Goal: Navigation & Orientation: Go to known website

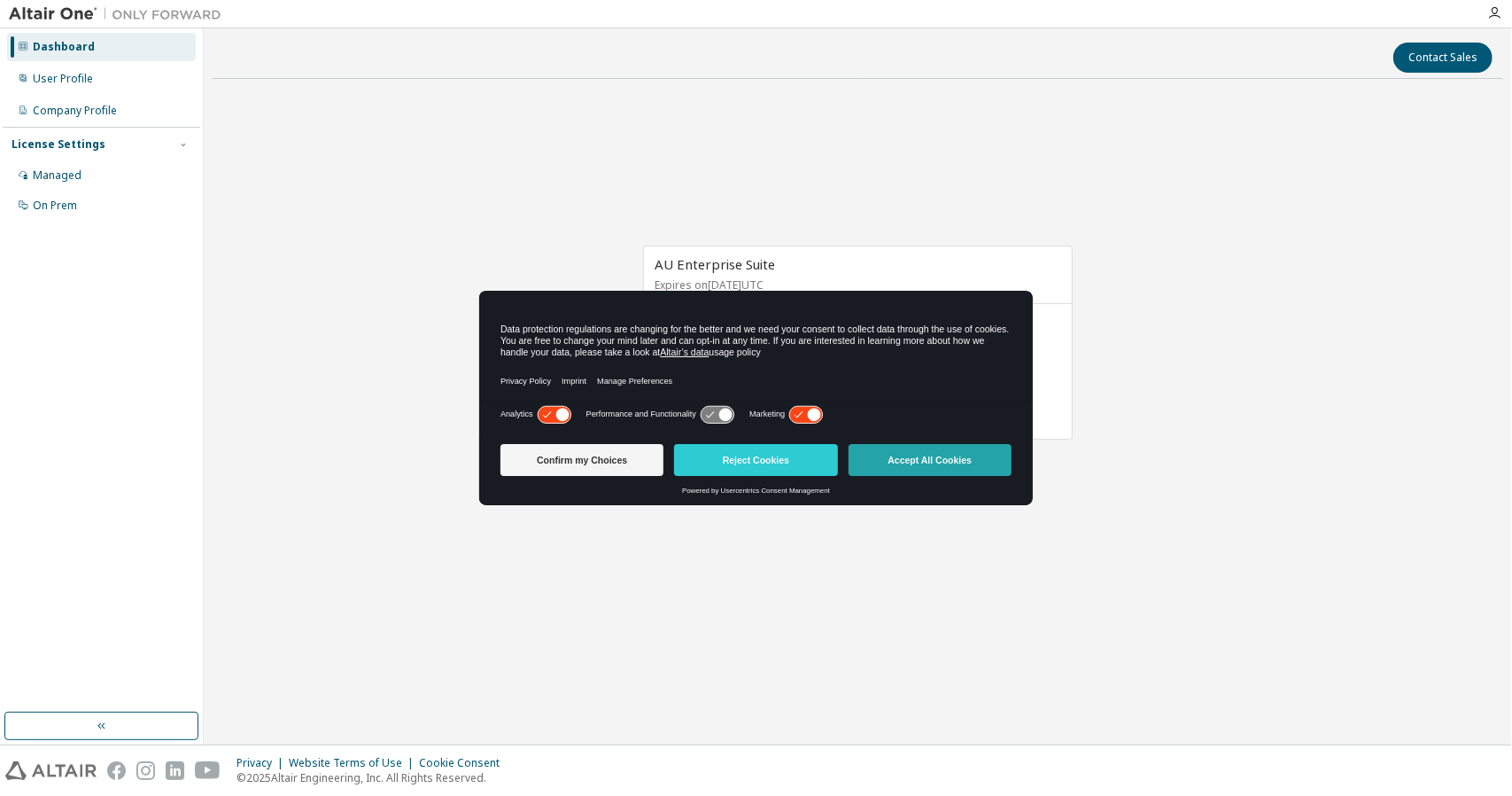
click at [918, 464] on button "Accept All Cookies" at bounding box center [930, 459] width 163 height 32
